Goal: Task Accomplishment & Management: Manage account settings

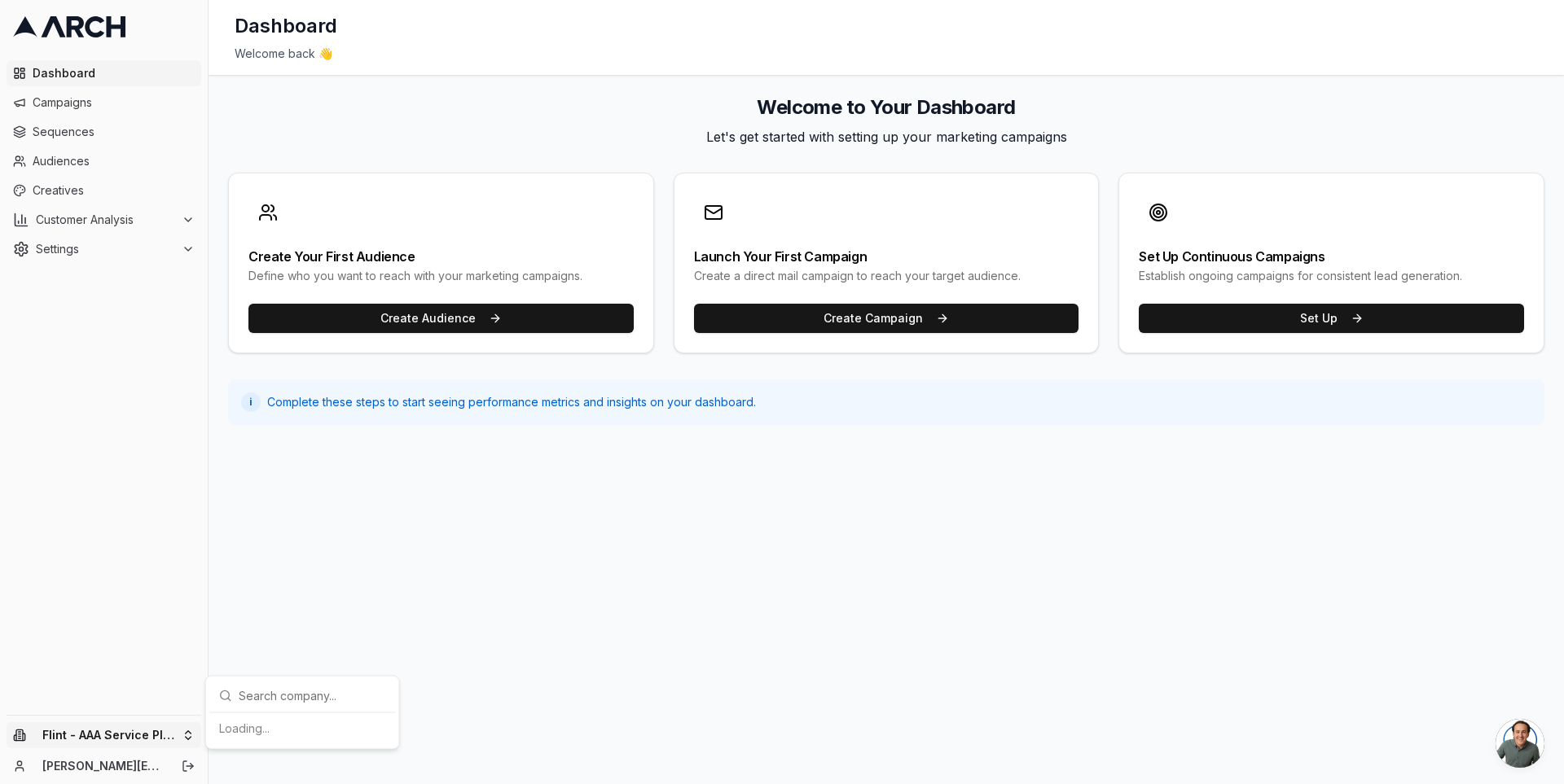
click at [181, 731] on html "Dashboard Campaigns Sequences Audiences Creatives Customer Analysis Settings Fl…" at bounding box center [782, 392] width 1564 height 784
click at [184, 761] on html "Dashboard Campaigns Sequences Audiences Creatives Customer Analysis Settings Fl…" at bounding box center [782, 392] width 1564 height 784
click at [186, 769] on icon "Log out" at bounding box center [188, 766] width 13 height 13
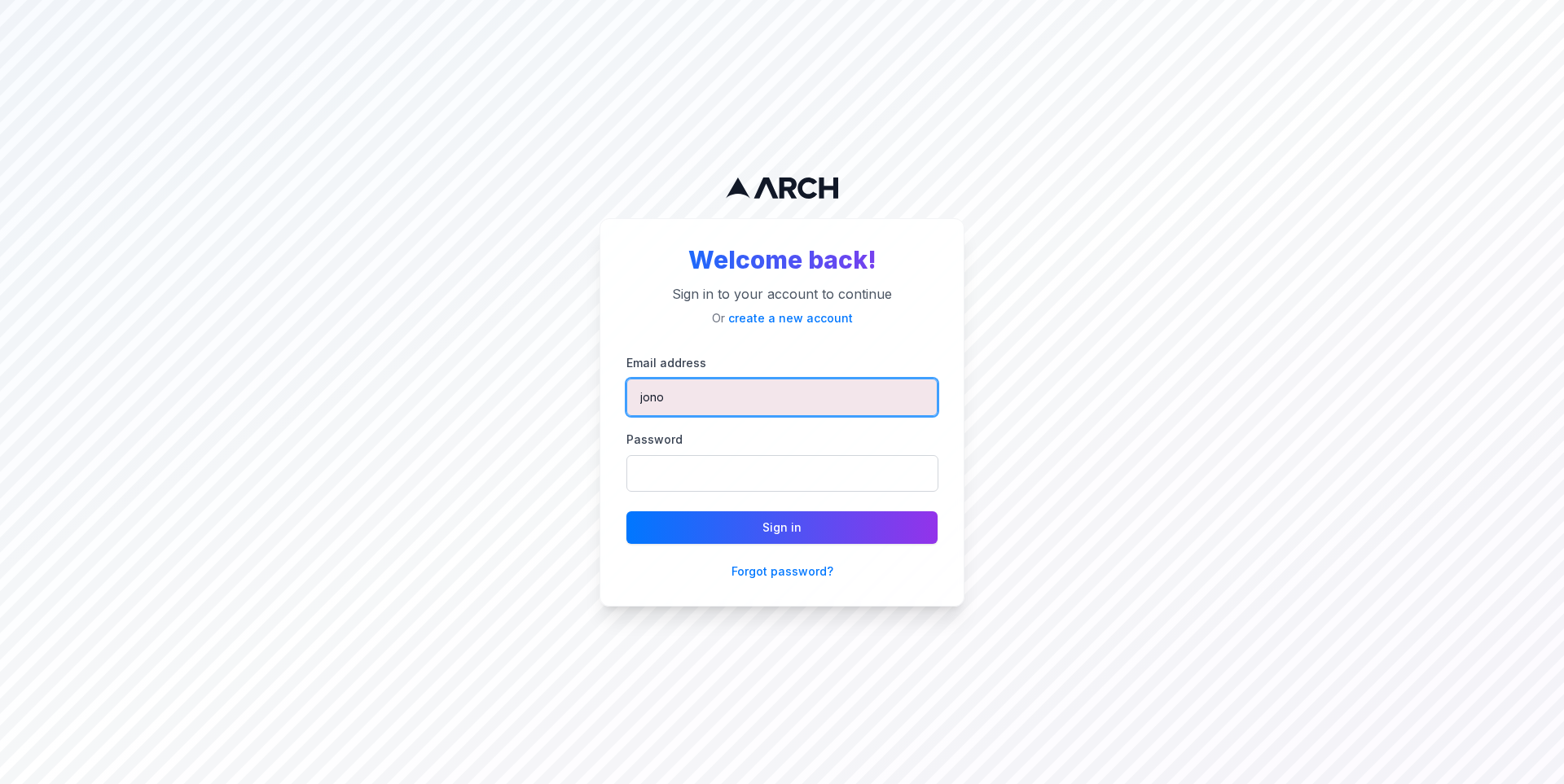
click at [728, 396] on input "jono" at bounding box center [782, 397] width 311 height 38
type input "jimmy@getarch.com"
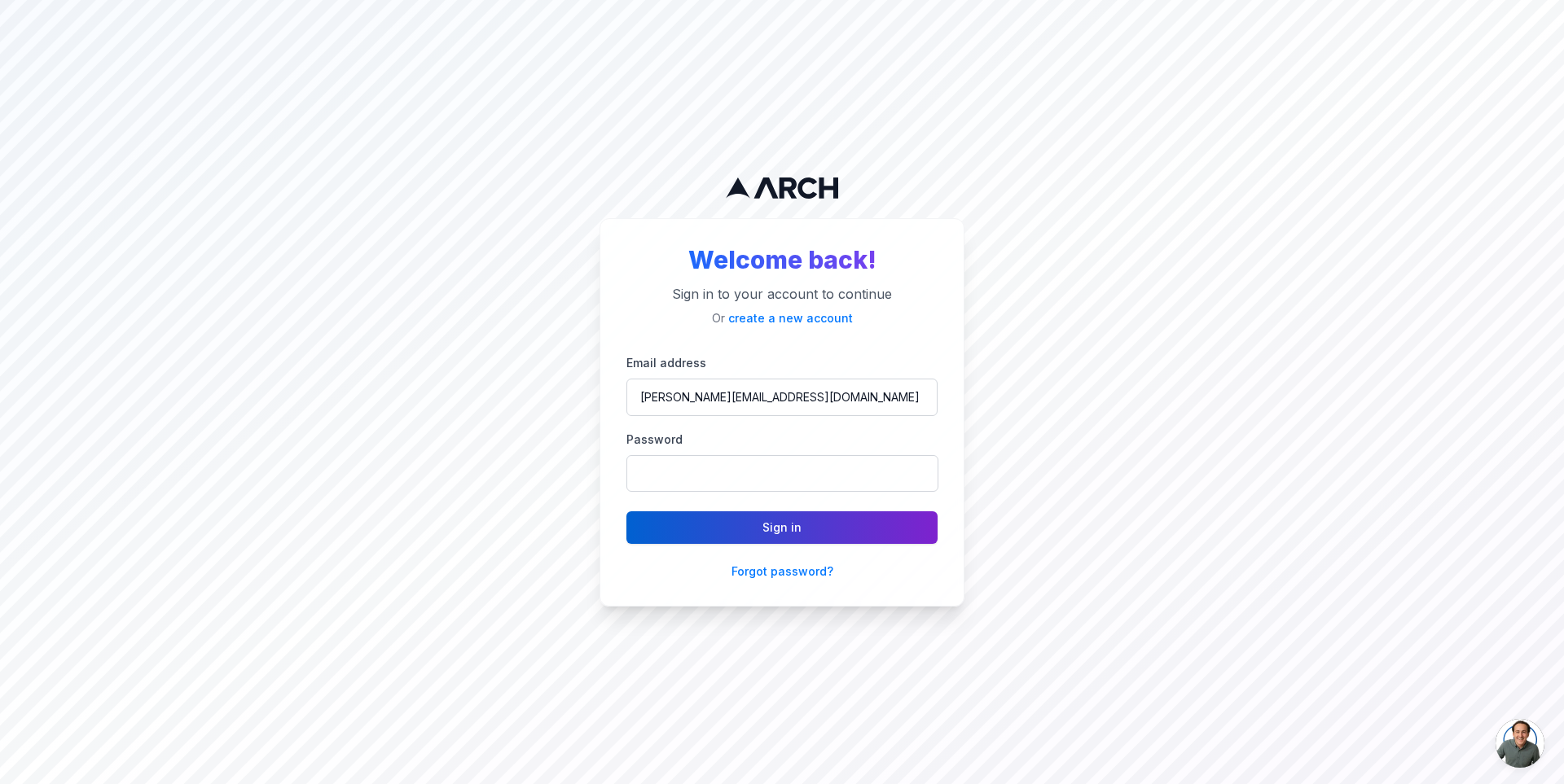
click at [777, 530] on button "Sign in" at bounding box center [782, 528] width 311 height 32
